Goal: Information Seeking & Learning: Stay updated

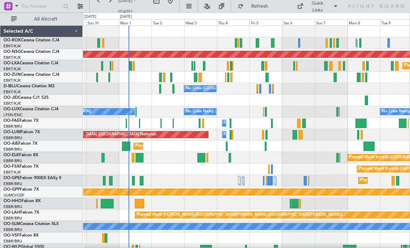
click at [267, 75] on div at bounding box center [267, 77] width 3 height 9
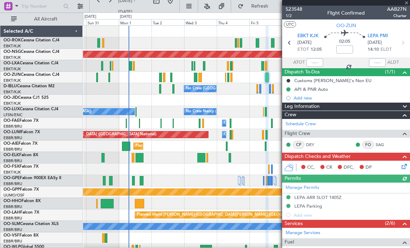
click at [407, 5] on div at bounding box center [346, 3] width 128 height 6
click at [407, 4] on div at bounding box center [346, 3] width 128 height 6
click at [406, 2] on span at bounding box center [406, 3] width 7 height 6
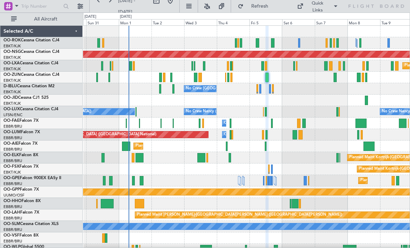
type input "0"
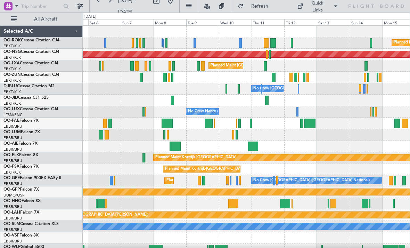
click at [266, 98] on div at bounding box center [266, 100] width 3 height 9
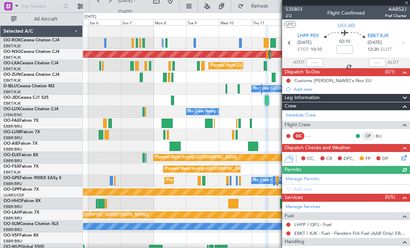
click at [406, 4] on div at bounding box center [346, 3] width 128 height 6
click at [409, 2] on span at bounding box center [406, 3] width 7 height 6
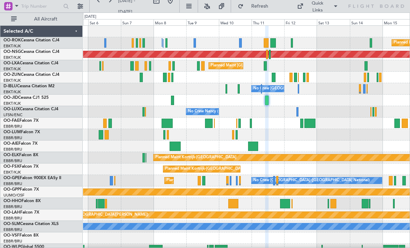
type input "0"
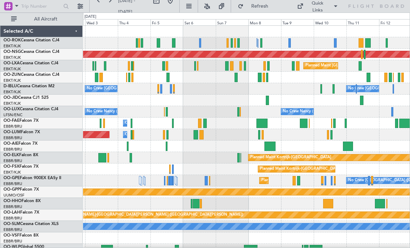
click at [231, 65] on div at bounding box center [231, 65] width 3 height 9
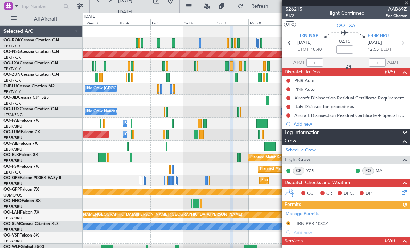
click at [406, 3] on div at bounding box center [346, 3] width 128 height 6
click at [407, 3] on div at bounding box center [346, 3] width 128 height 6
click at [407, 3] on span at bounding box center [406, 3] width 7 height 6
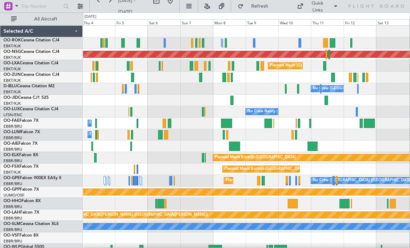
click at [231, 100] on div at bounding box center [232, 100] width 3 height 9
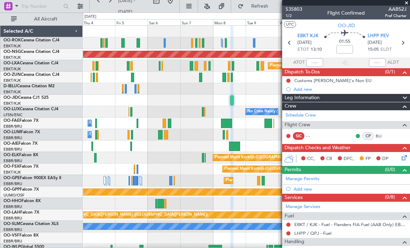
click at [407, 3] on span at bounding box center [406, 3] width 7 height 6
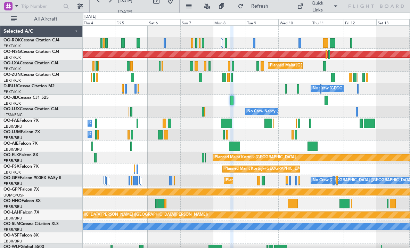
type input "0"
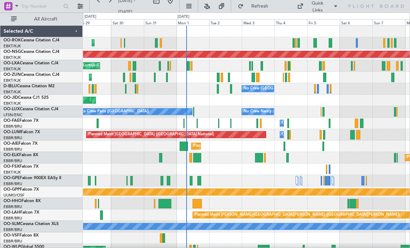
scroll to position [7, 0]
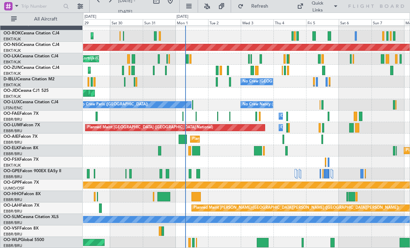
click at [263, 244] on div at bounding box center [263, 242] width 12 height 9
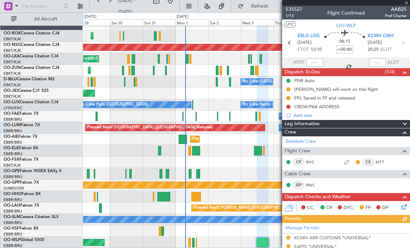
click at [402, 6] on span "AAB25" at bounding box center [396, 9] width 22 height 7
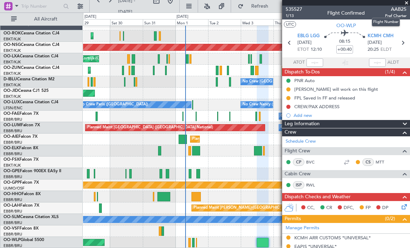
click at [407, 3] on span at bounding box center [406, 3] width 7 height 6
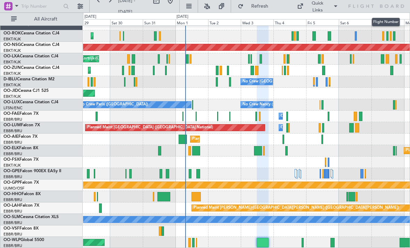
type input "0"
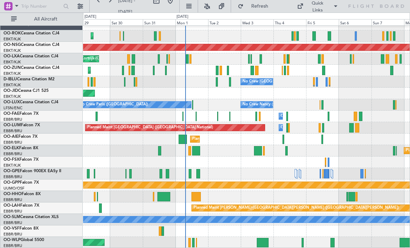
click at [192, 243] on div "Planned Maint [GEOGRAPHIC_DATA] ([GEOGRAPHIC_DATA])" at bounding box center [246, 242] width 327 height 11
click at [191, 238] on div "Planned Maint [GEOGRAPHIC_DATA] ([GEOGRAPHIC_DATA])" at bounding box center [246, 242] width 327 height 11
click at [193, 242] on div at bounding box center [193, 242] width 2 height 9
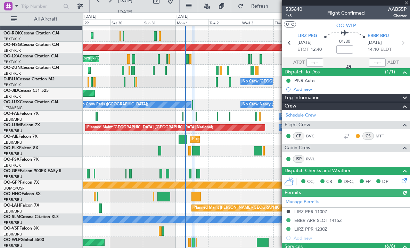
click at [404, 5] on div at bounding box center [346, 3] width 128 height 6
click at [407, 1] on span at bounding box center [406, 3] width 7 height 6
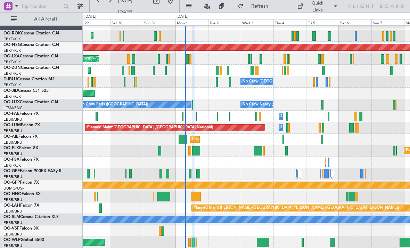
type input "0"
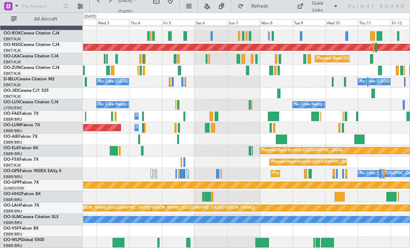
click at [327, 243] on div at bounding box center [327, 242] width 13 height 9
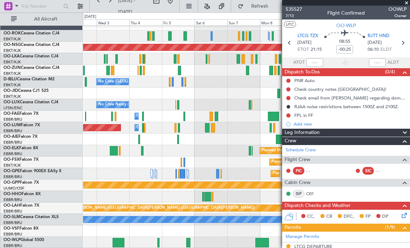
click at [407, 1] on span at bounding box center [406, 3] width 7 height 6
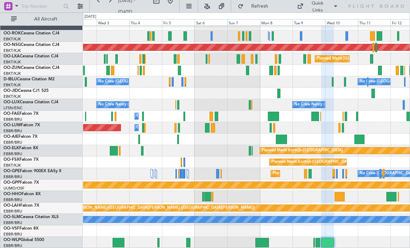
type input "0"
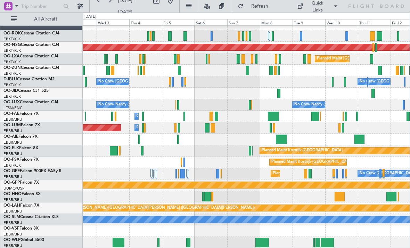
click at [312, 243] on div at bounding box center [246, 242] width 327 height 11
click at [311, 243] on div at bounding box center [246, 242] width 327 height 11
click at [312, 242] on div at bounding box center [246, 242] width 327 height 11
click at [263, 245] on div at bounding box center [263, 242] width 14 height 9
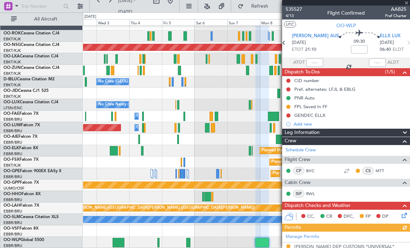
click at [408, 2] on div at bounding box center [346, 3] width 128 height 6
click at [407, 3] on span at bounding box center [406, 3] width 7 height 6
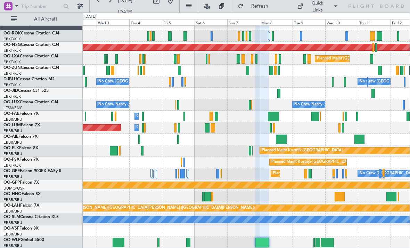
type input "0"
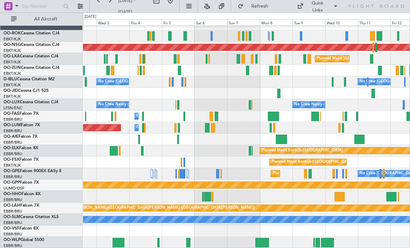
click at [311, 242] on div at bounding box center [246, 242] width 327 height 11
click at [312, 242] on div at bounding box center [246, 242] width 327 height 11
click at [315, 243] on div at bounding box center [314, 242] width 1 height 9
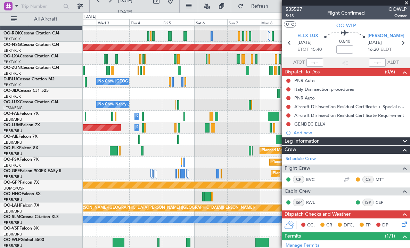
click at [407, 2] on span at bounding box center [406, 3] width 7 height 6
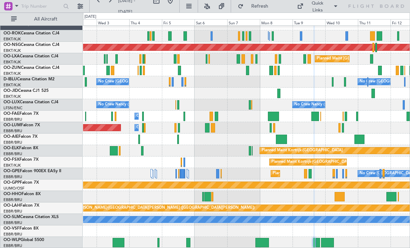
type input "0"
click at [318, 244] on div at bounding box center [318, 242] width 5 height 9
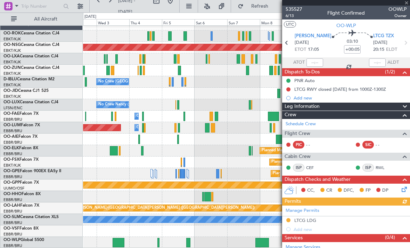
click at [408, 1] on div at bounding box center [346, 3] width 128 height 6
click at [407, 3] on span at bounding box center [406, 3] width 7 height 6
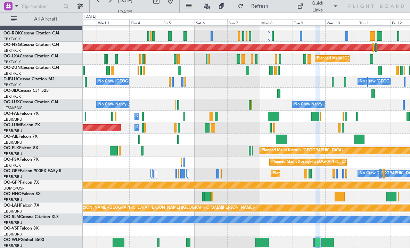
type input "0"
click at [329, 244] on div at bounding box center [327, 242] width 13 height 9
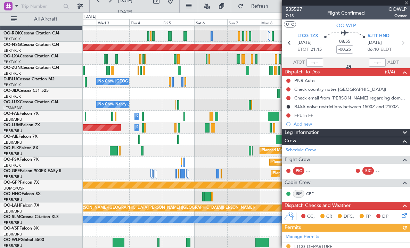
click at [406, 2] on div at bounding box center [346, 3] width 128 height 6
click at [406, 1] on span at bounding box center [406, 3] width 7 height 6
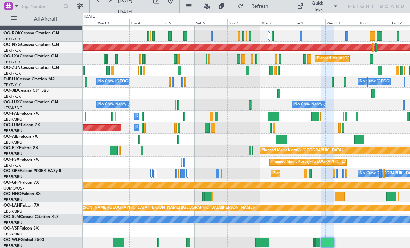
type input "0"
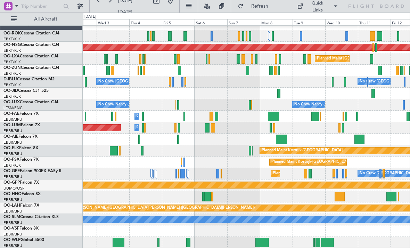
scroll to position [0, 0]
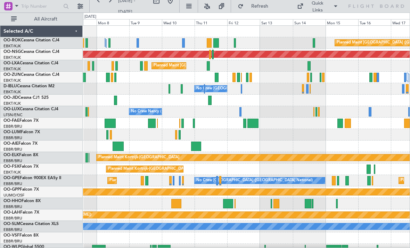
click at [212, 56] on div "Planned Maint [GEOGRAPHIC_DATA] ([GEOGRAPHIC_DATA])" at bounding box center [247, 54] width 980 height 6
click at [211, 53] on div "Planned Maint [GEOGRAPHIC_DATA] ([GEOGRAPHIC_DATA])" at bounding box center [247, 54] width 980 height 6
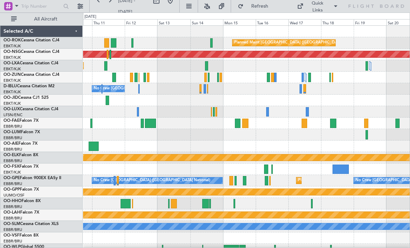
click at [269, 79] on div at bounding box center [268, 77] width 3 height 9
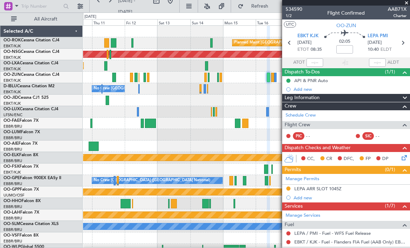
click at [406, 2] on span at bounding box center [406, 3] width 7 height 6
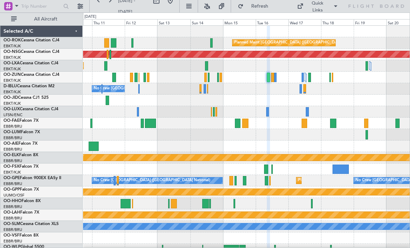
type input "0"
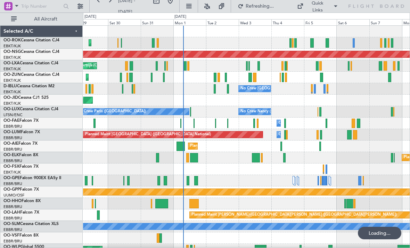
click at [265, 6] on span "Refreshing..." at bounding box center [259, 6] width 29 height 5
click at [225, 91] on div "No Crew [GEOGRAPHIC_DATA] ([GEOGRAPHIC_DATA] National) A/C Unavailable [GEOGRAP…" at bounding box center [246, 88] width 327 height 11
click at [227, 88] on div at bounding box center [228, 88] width 2 height 9
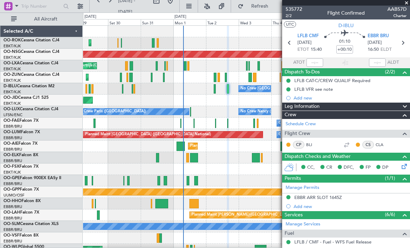
click at [406, 2] on span at bounding box center [406, 3] width 7 height 6
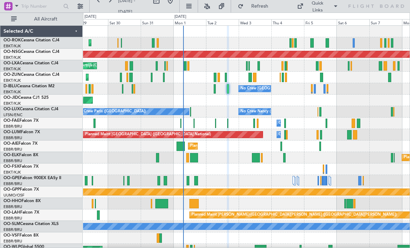
type input "0"
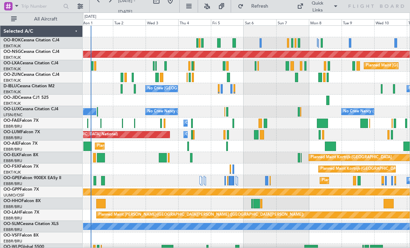
click at [266, 7] on span "Refresh" at bounding box center [259, 6] width 29 height 5
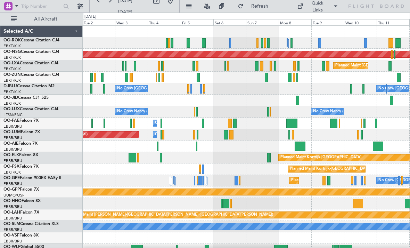
scroll to position [7, 0]
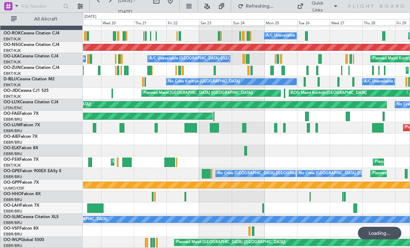
click at [156, 240] on div "Planned Maint [GEOGRAPHIC_DATA] ([GEOGRAPHIC_DATA])" at bounding box center [246, 242] width 327 height 11
click at [154, 240] on div at bounding box center [154, 242] width 2 height 9
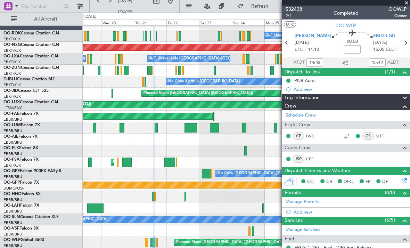
click at [407, 4] on span at bounding box center [406, 3] width 7 height 6
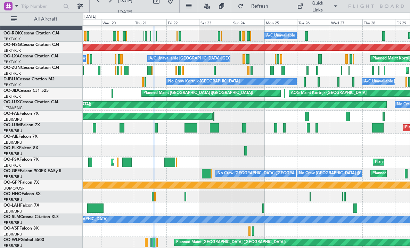
type input "0"
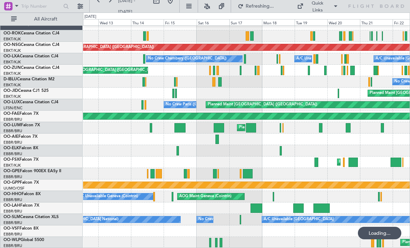
click at [218, 239] on div "Planned Maint [GEOGRAPHIC_DATA] ([GEOGRAPHIC_DATA])" at bounding box center [246, 242] width 327 height 11
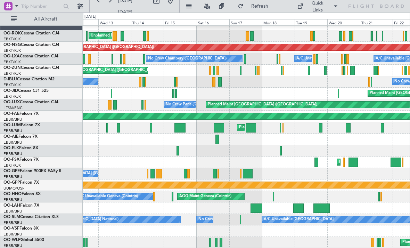
click at [219, 239] on div "Planned Maint [GEOGRAPHIC_DATA] ([GEOGRAPHIC_DATA])" at bounding box center [246, 242] width 327 height 11
click at [220, 239] on div at bounding box center [221, 242] width 2 height 9
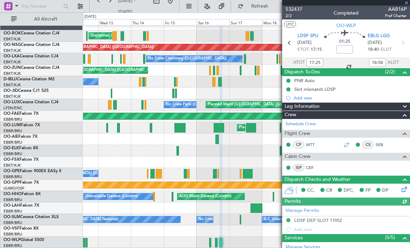
click at [407, 4] on div at bounding box center [346, 3] width 128 height 6
click at [407, 5] on span at bounding box center [406, 3] width 7 height 6
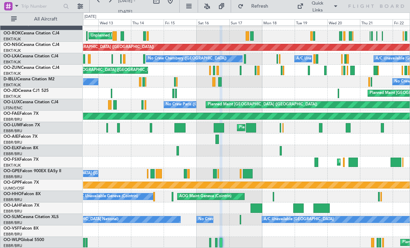
type input "0"
